Goal: Transaction & Acquisition: Purchase product/service

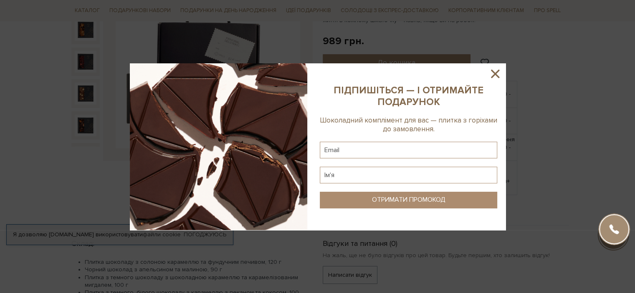
scroll to position [64, 0]
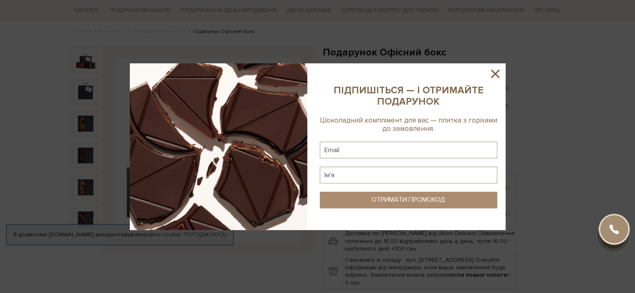
click at [497, 68] on icon at bounding box center [495, 74] width 14 height 14
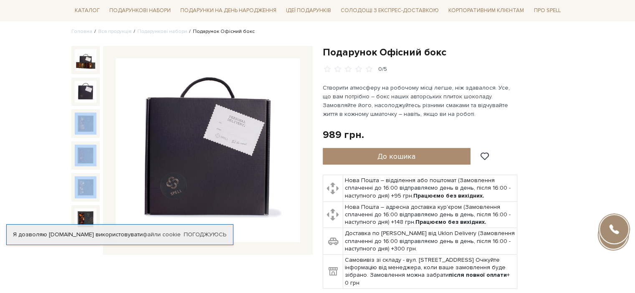
drag, startPoint x: 97, startPoint y: 127, endPoint x: 92, endPoint y: 221, distance: 93.6
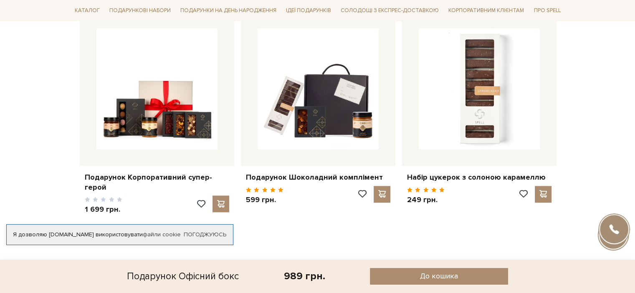
scroll to position [822, 0]
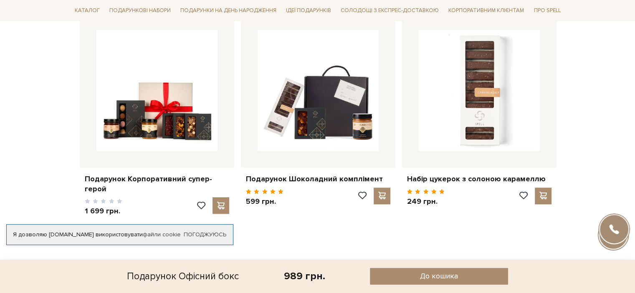
drag, startPoint x: 311, startPoint y: 250, endPoint x: 317, endPoint y: 250, distance: 6.3
click at [317, 264] on button "1" at bounding box center [314, 266] width 17 height 5
drag, startPoint x: 317, startPoint y: 250, endPoint x: 331, endPoint y: 249, distance: 13.4
click at [331, 261] on ul "1 2" at bounding box center [317, 265] width 482 height 8
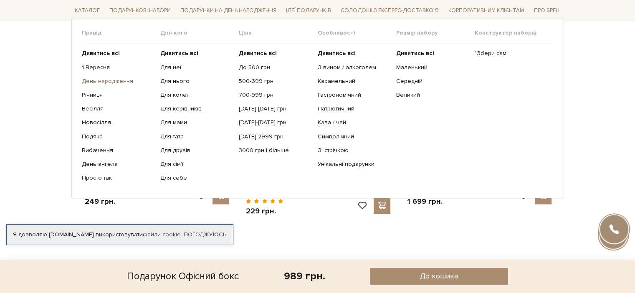
click at [122, 78] on link "День народження" at bounding box center [118, 82] width 72 height 8
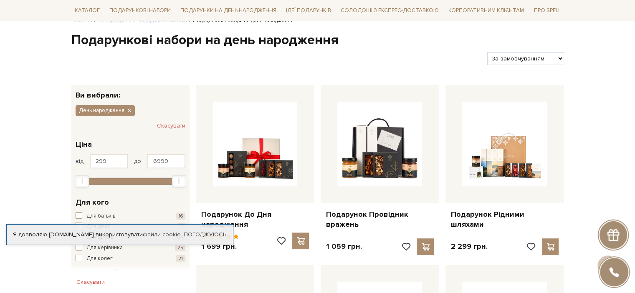
scroll to position [33, 0]
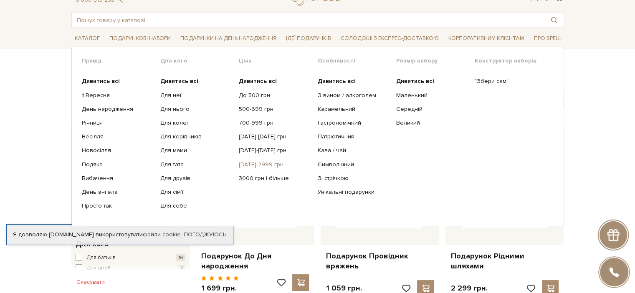
click at [254, 164] on link "[DATE]-2999 грн" at bounding box center [275, 165] width 72 height 8
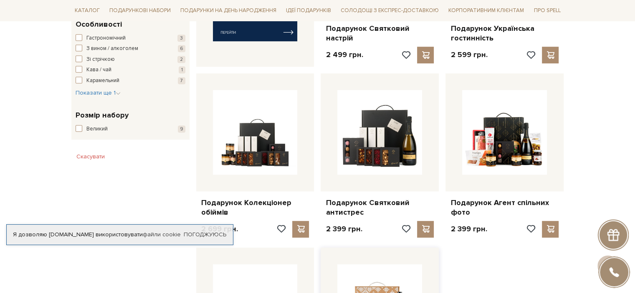
scroll to position [434, 0]
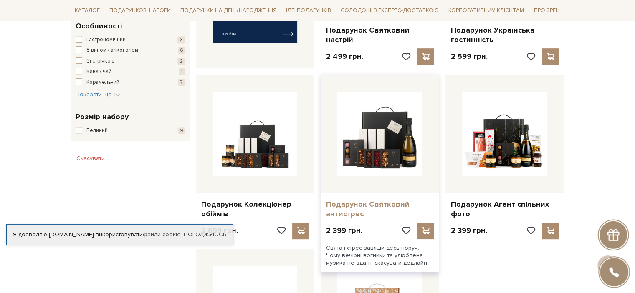
click at [344, 203] on link "Подарунок Святковий антистрес" at bounding box center [380, 210] width 108 height 20
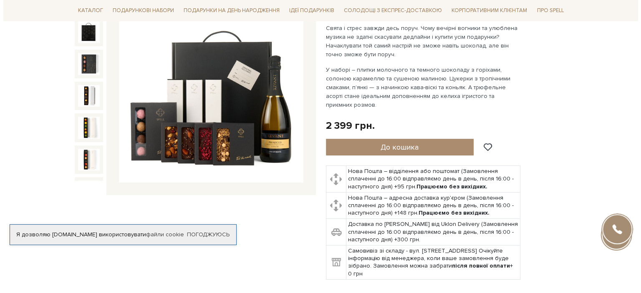
scroll to position [167, 0]
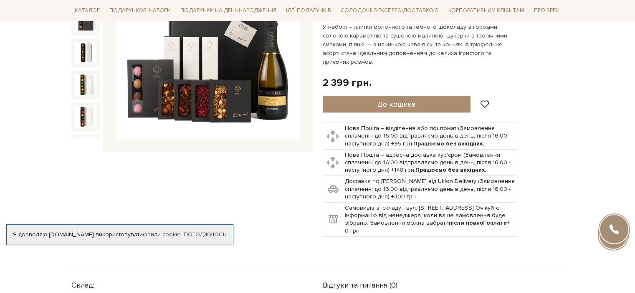
click at [444, 103] on div "Подарунок Святковий антистрес" at bounding box center [443, 90] width 241 height 294
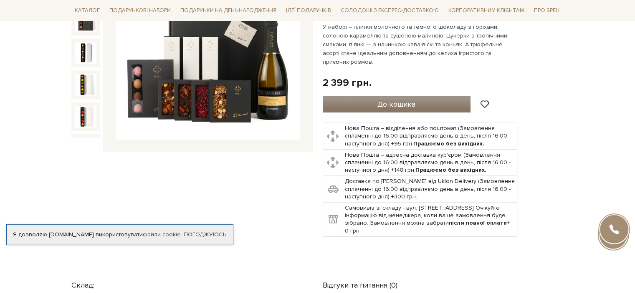
click at [442, 99] on button "До кошика" at bounding box center [397, 104] width 148 height 17
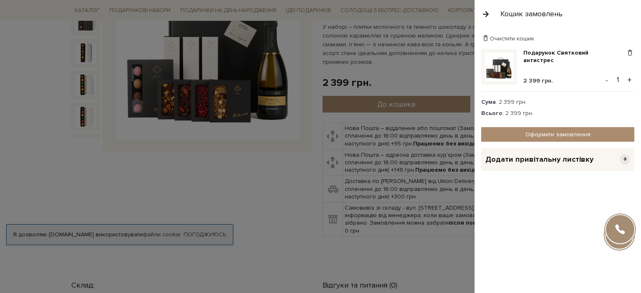
click at [623, 158] on span "+" at bounding box center [625, 159] width 10 height 10
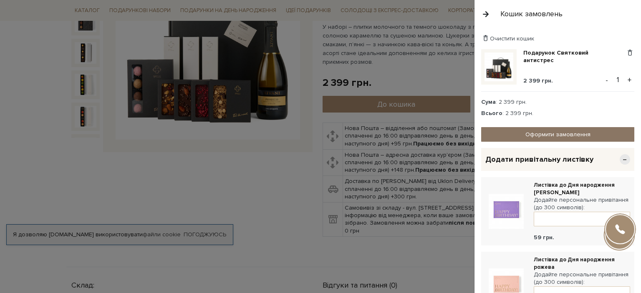
click at [586, 132] on link "Оформити замовлення" at bounding box center [557, 134] width 153 height 15
